Goal: Transaction & Acquisition: Purchase product/service

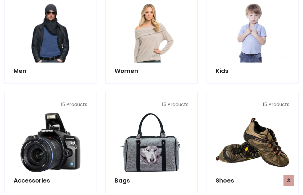
scroll to position [429, 0]
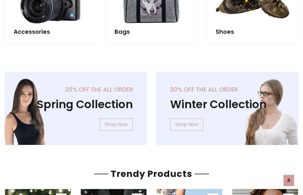
click at [152, 106] on div "20% off the all order Winter Collection Shop Now" at bounding box center [228, 113] width 152 height 83
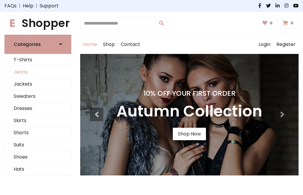
click at [38, 72] on link "Jeans" at bounding box center [38, 72] width 66 height 12
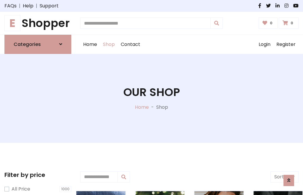
scroll to position [187, 0]
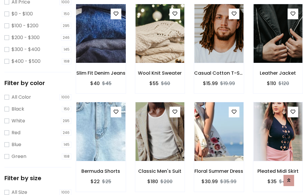
click at [101, 46] on img at bounding box center [100, 33] width 59 height 142
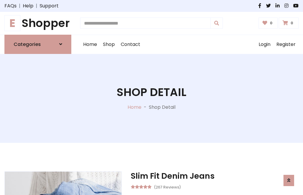
scroll to position [64, 0]
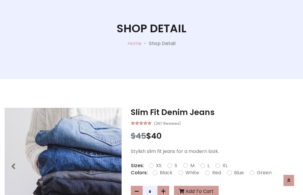
click at [216, 173] on label "Red" at bounding box center [216, 172] width 9 height 7
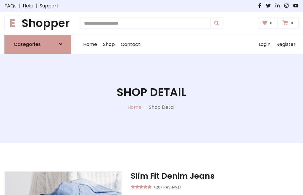
click at [152, 97] on h1 "Shop Detail" at bounding box center [152, 92] width 70 height 13
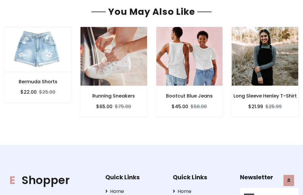
type input "******"
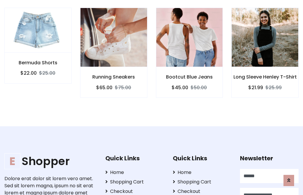
scroll to position [0, 0]
type input "**********"
